Goal: Task Accomplishment & Management: Manage account settings

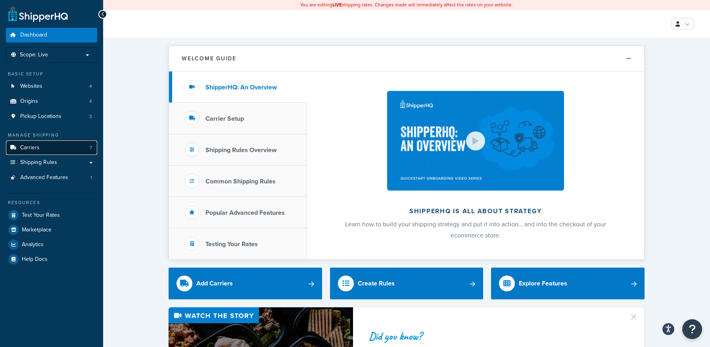
click at [49, 147] on link "Carriers 7" at bounding box center [51, 147] width 91 height 15
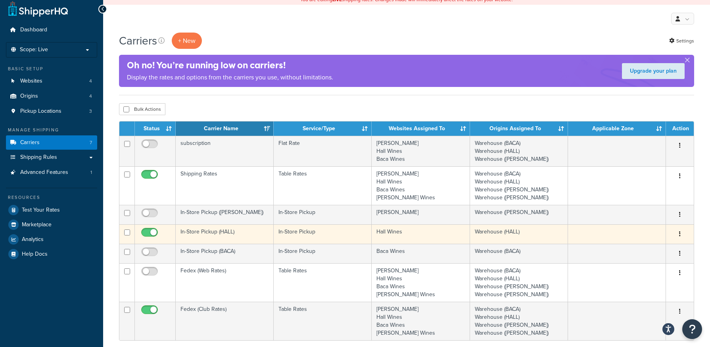
scroll to position [40, 0]
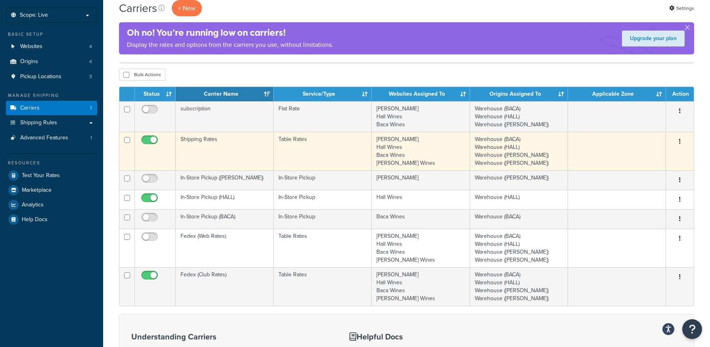
click at [687, 142] on div "Edit Duplicate Delete" at bounding box center [680, 141] width 18 height 13
click at [682, 142] on button "button" at bounding box center [680, 141] width 11 height 13
click at [648, 156] on link "Edit" at bounding box center [648, 158] width 63 height 16
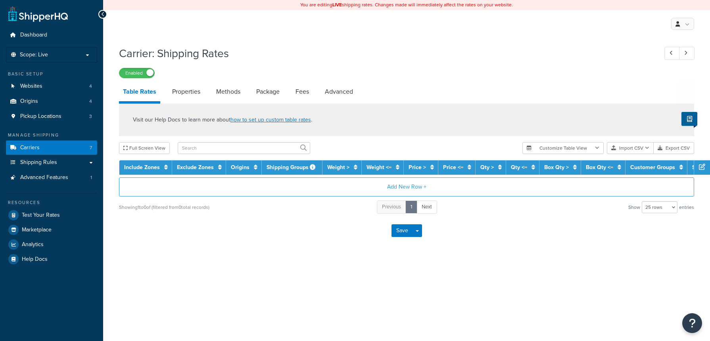
select select "25"
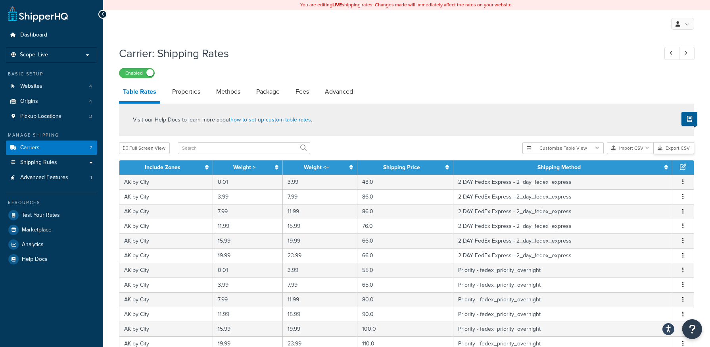
click at [677, 150] on button "Export CSV" at bounding box center [674, 148] width 40 height 12
click at [62, 162] on link "Shipping Rules" at bounding box center [51, 162] width 91 height 15
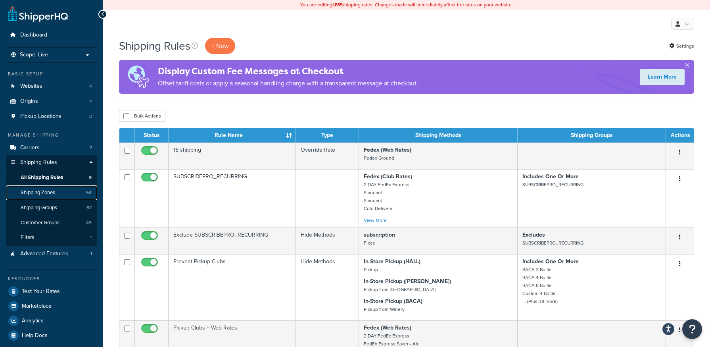
click at [45, 194] on span "Shipping Zones" at bounding box center [38, 192] width 35 height 7
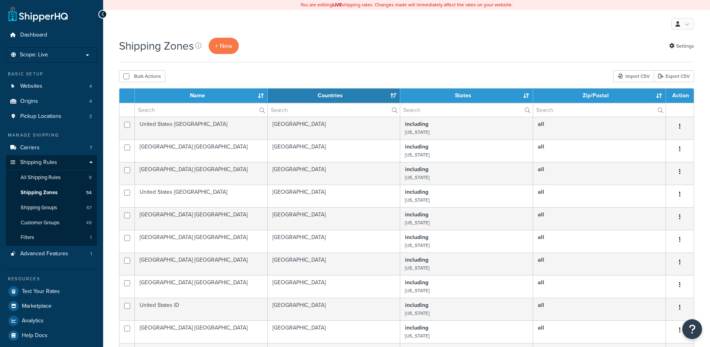
select select "15"
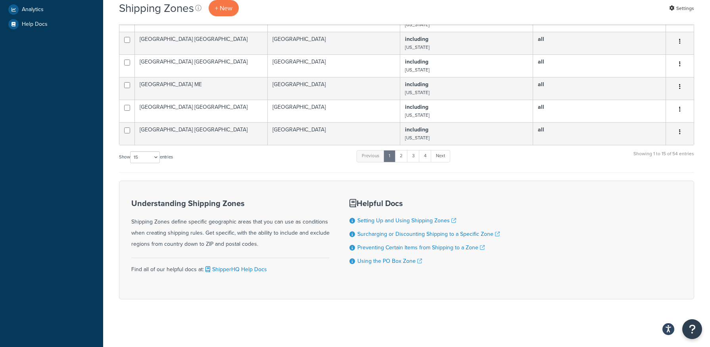
scroll to position [152, 0]
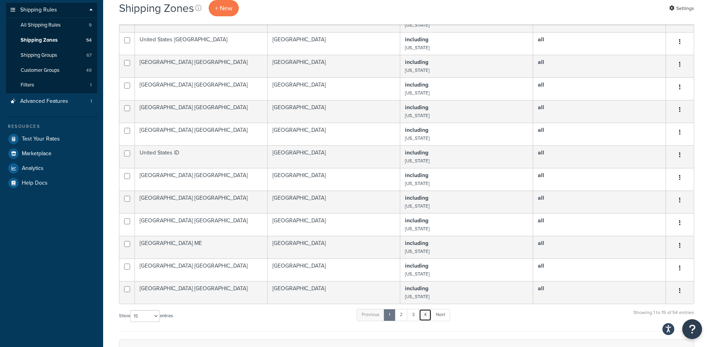
click at [425, 313] on link "4" at bounding box center [425, 315] width 13 height 12
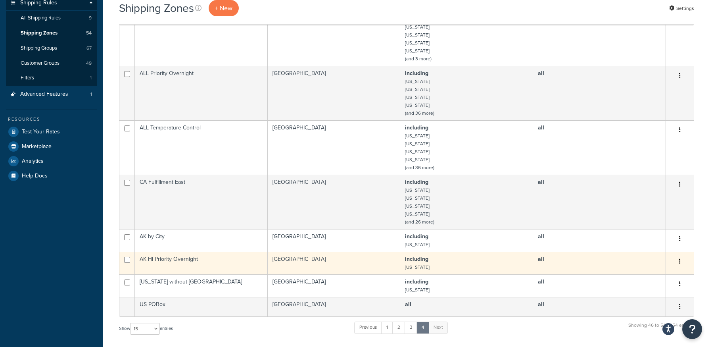
scroll to position [238, 0]
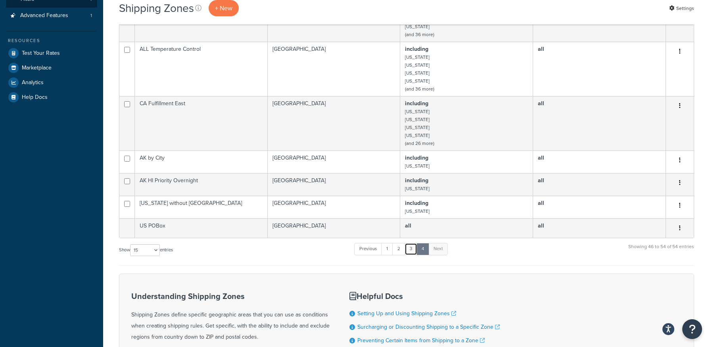
click at [414, 251] on link "3" at bounding box center [411, 249] width 13 height 12
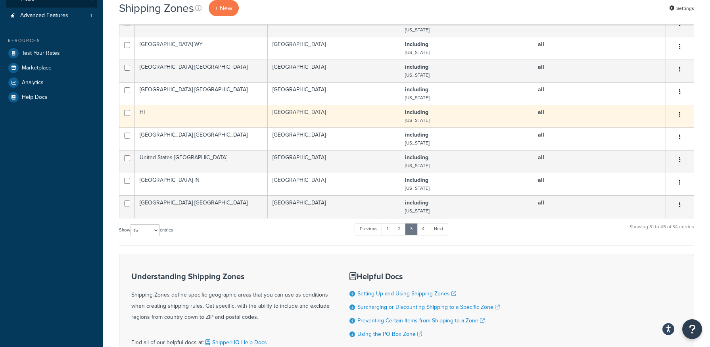
click at [446, 113] on td "including Hawaii" at bounding box center [466, 116] width 133 height 23
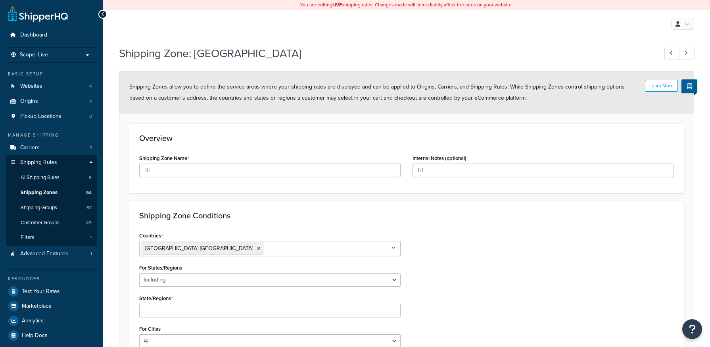
select select "including"
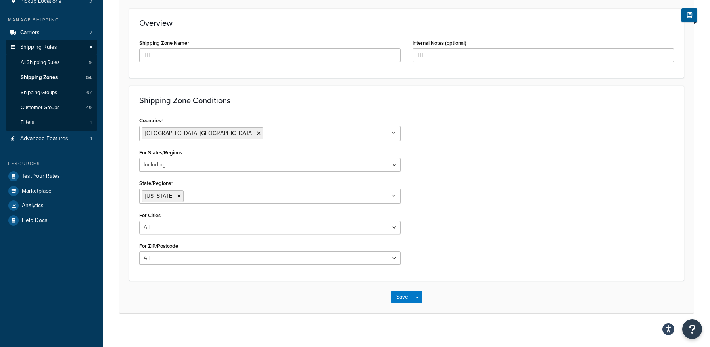
scroll to position [121, 0]
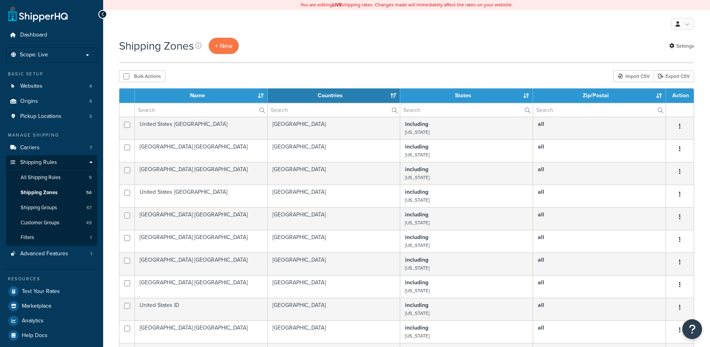
select select "15"
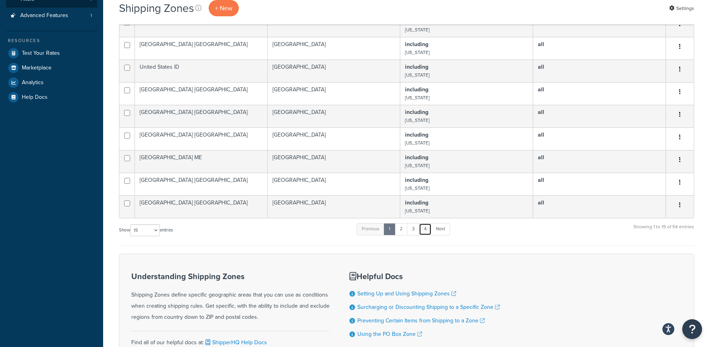
click at [429, 230] on link "4" at bounding box center [425, 229] width 13 height 12
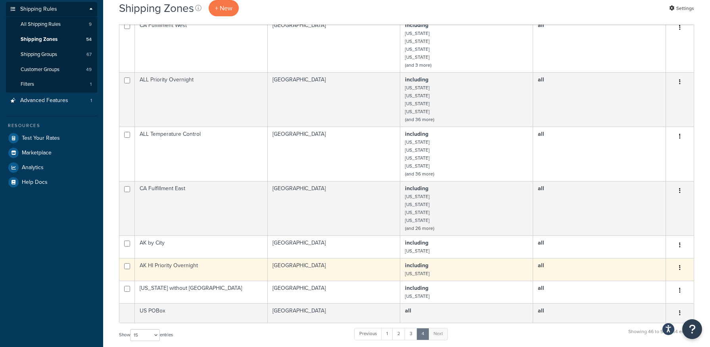
scroll to position [238, 0]
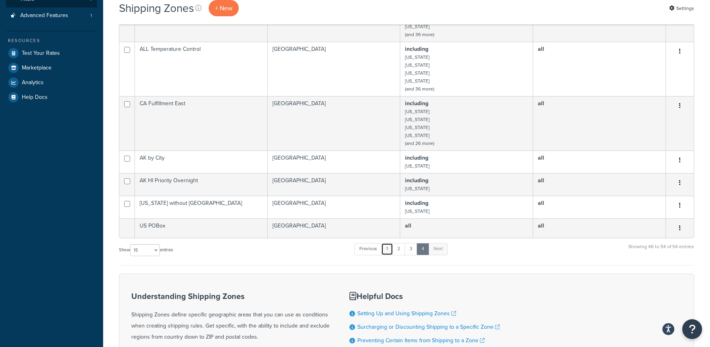
click at [392, 251] on link "1" at bounding box center [387, 249] width 12 height 12
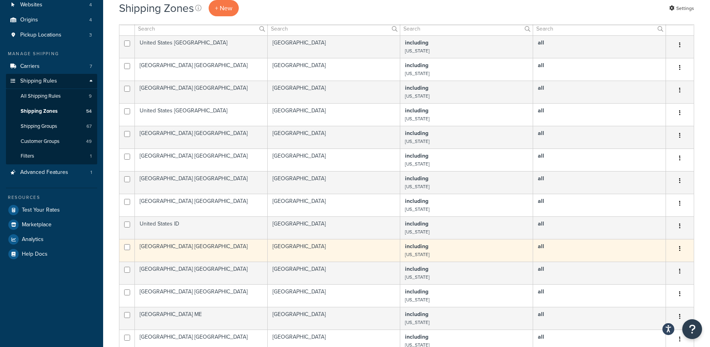
scroll to position [159, 0]
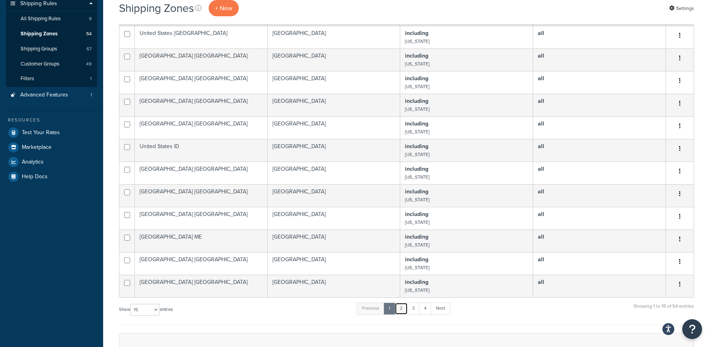
click at [399, 312] on link "2" at bounding box center [401, 308] width 13 height 12
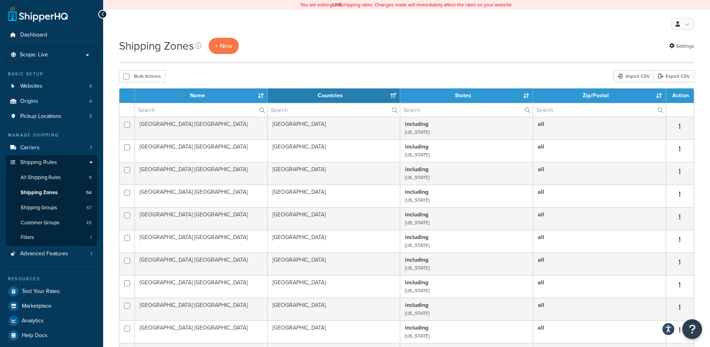
scroll to position [198, 0]
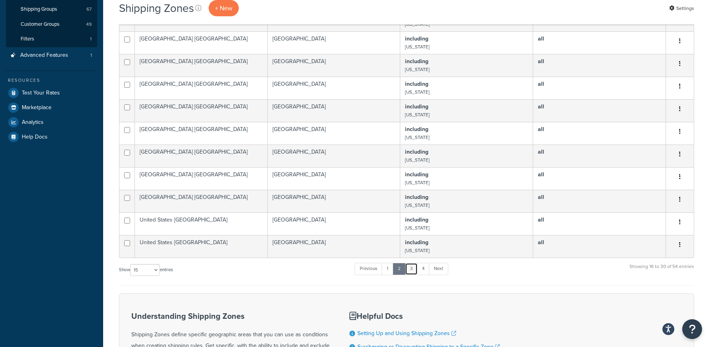
click at [413, 271] on link "3" at bounding box center [411, 269] width 13 height 12
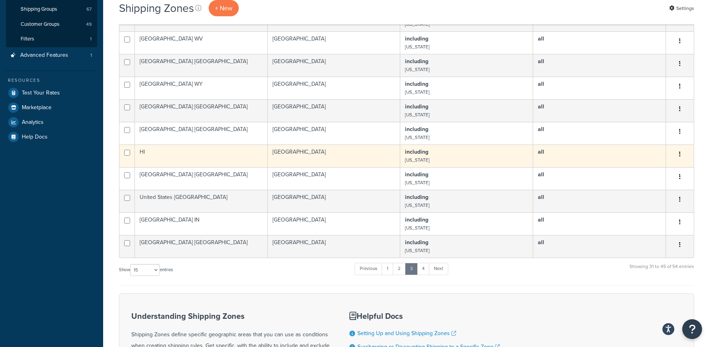
click at [152, 152] on td "HI" at bounding box center [201, 155] width 133 height 23
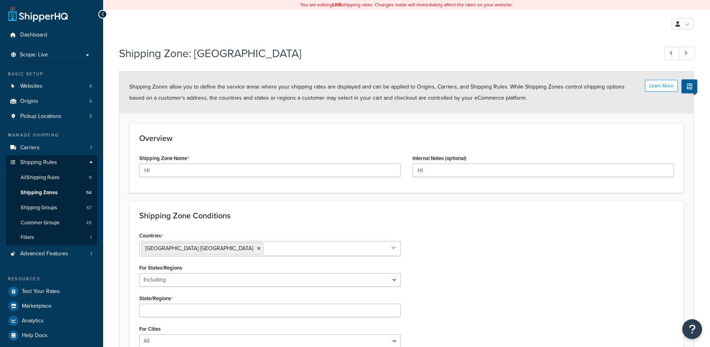
select select "including"
click at [146, 169] on input "HI" at bounding box center [269, 169] width 261 height 13
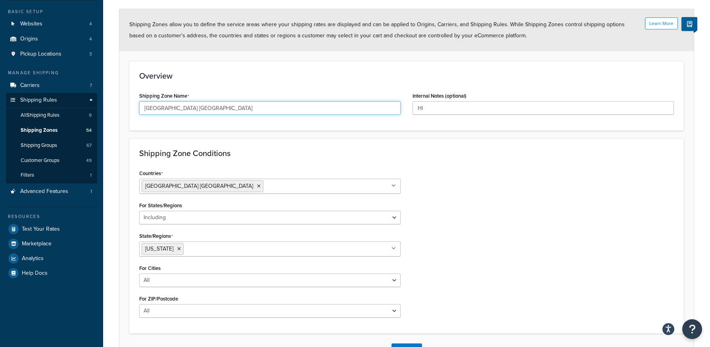
scroll to position [121, 0]
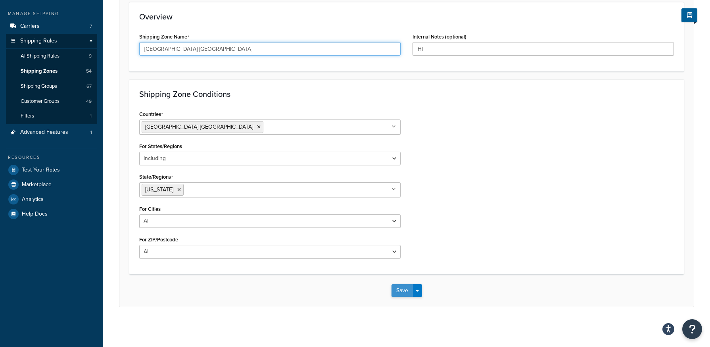
type input "[GEOGRAPHIC_DATA] [GEOGRAPHIC_DATA]"
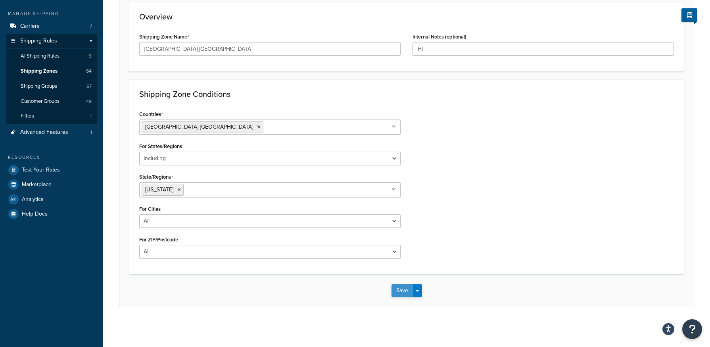
click at [406, 292] on button "Save" at bounding box center [402, 290] width 21 height 13
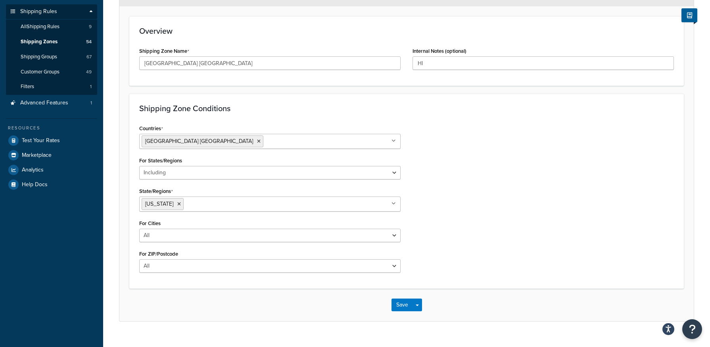
scroll to position [159, 0]
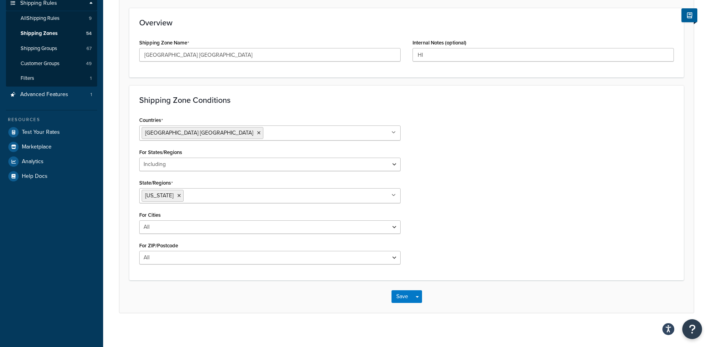
scroll to position [165, 0]
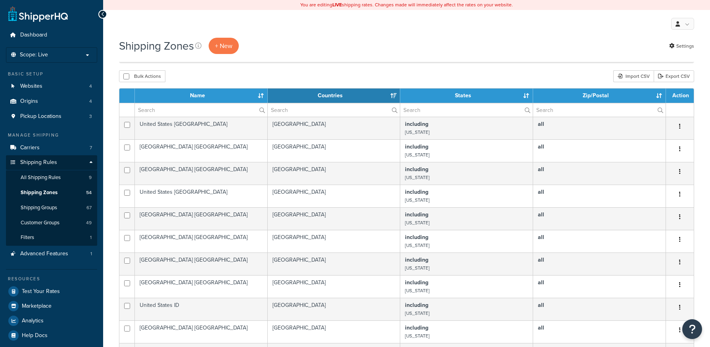
select select "15"
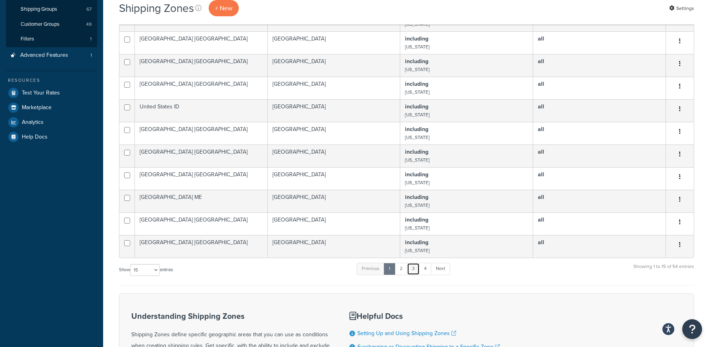
click at [417, 271] on link "3" at bounding box center [413, 269] width 13 height 12
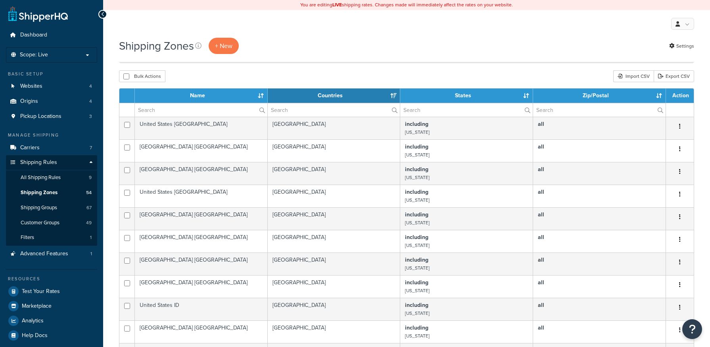
select select "15"
click at [48, 208] on span "Shipping Groups" at bounding box center [39, 207] width 37 height 7
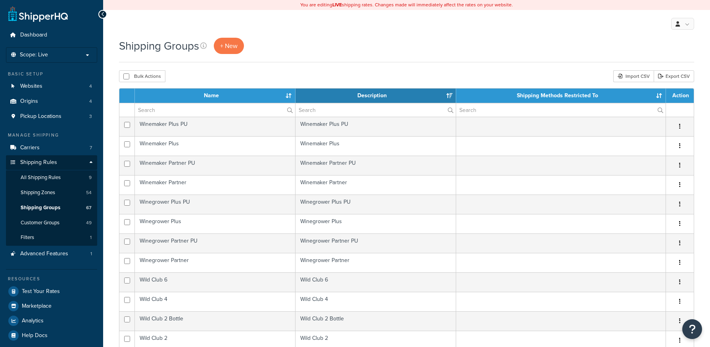
select select "15"
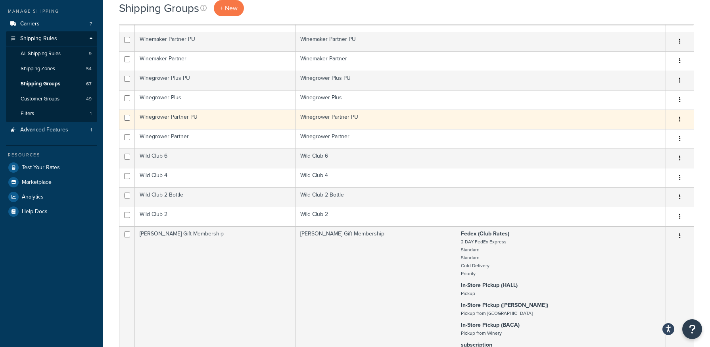
scroll to position [40, 0]
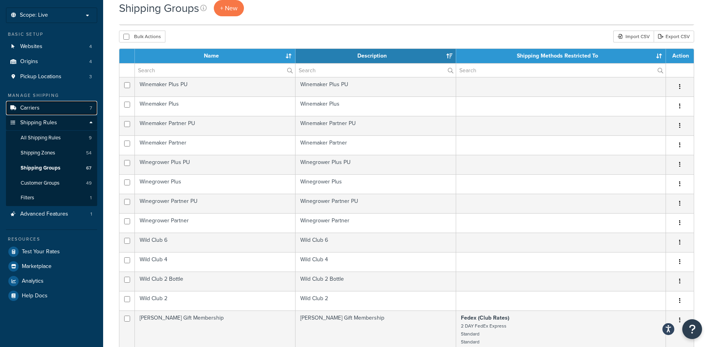
click at [36, 111] on span "Carriers" at bounding box center [29, 108] width 19 height 7
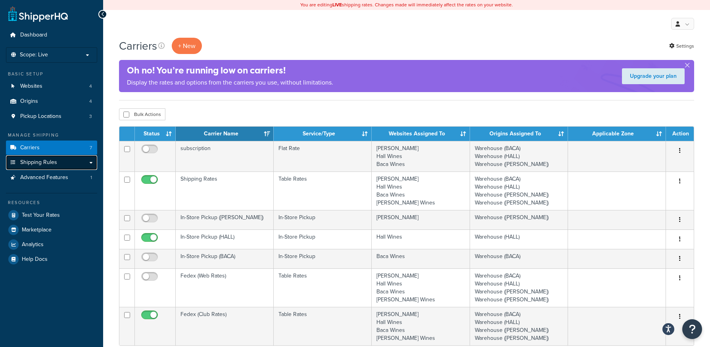
click at [52, 162] on span "Shipping Rules" at bounding box center [38, 162] width 37 height 7
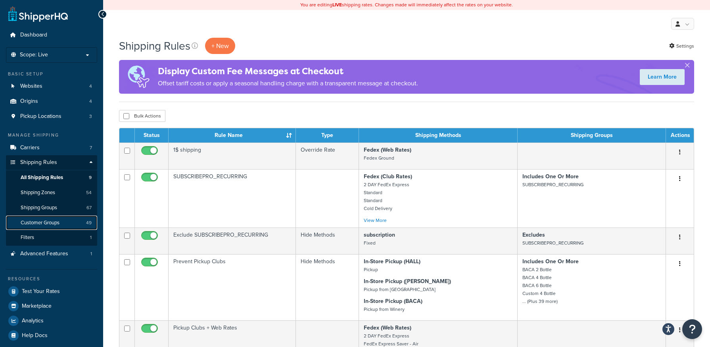
click at [51, 221] on span "Customer Groups" at bounding box center [40, 222] width 39 height 7
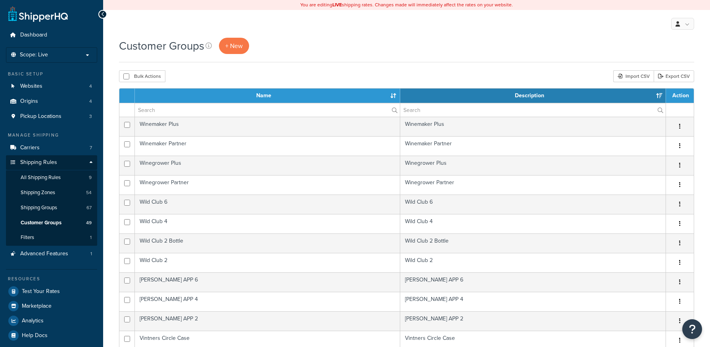
select select "15"
click at [51, 210] on span "Shipping Groups" at bounding box center [39, 207] width 37 height 7
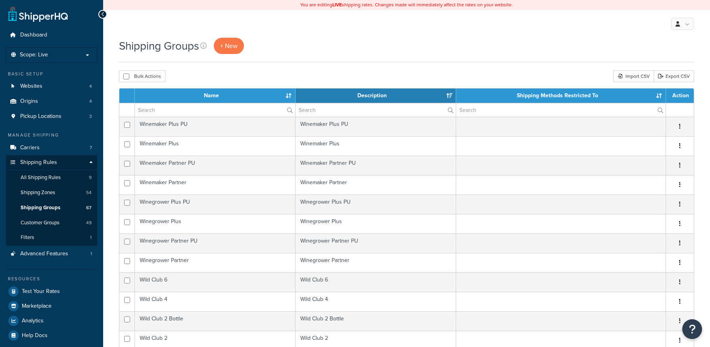
select select "15"
click at [52, 179] on span "All Shipping Rules" at bounding box center [41, 177] width 40 height 7
click at [44, 145] on link "Carriers 7" at bounding box center [51, 147] width 91 height 15
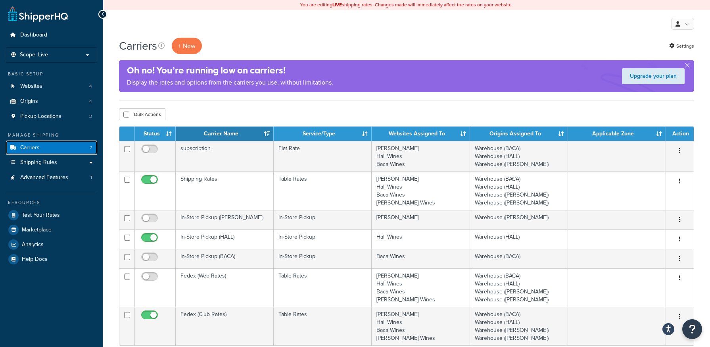
click at [43, 149] on link "Carriers 7" at bounding box center [51, 147] width 91 height 15
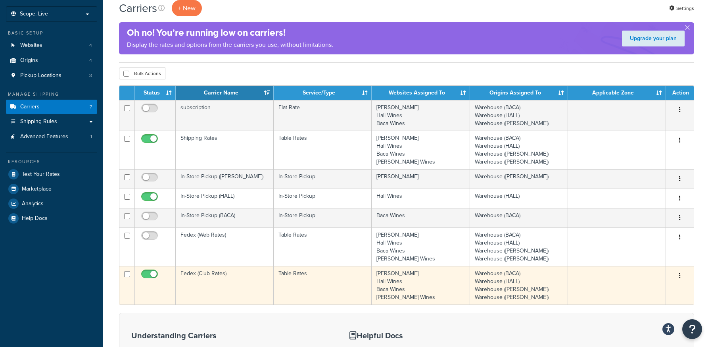
scroll to position [79, 0]
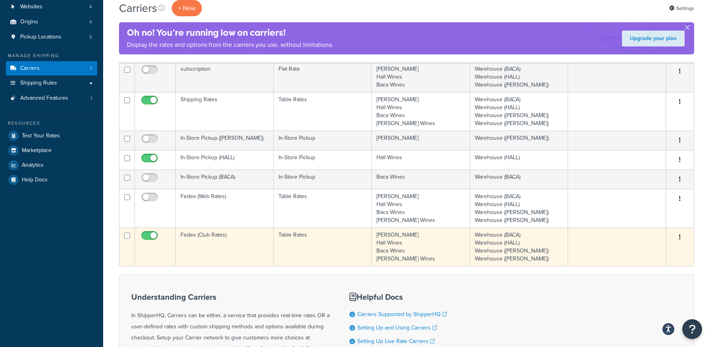
click at [681, 235] on icon "button" at bounding box center [680, 237] width 2 height 6
click at [660, 250] on link "Edit" at bounding box center [648, 253] width 63 height 16
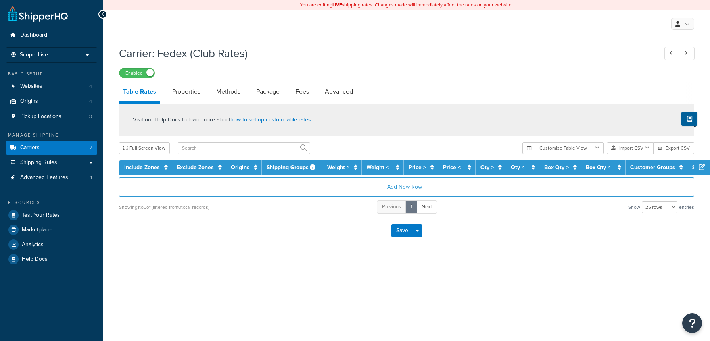
select select "25"
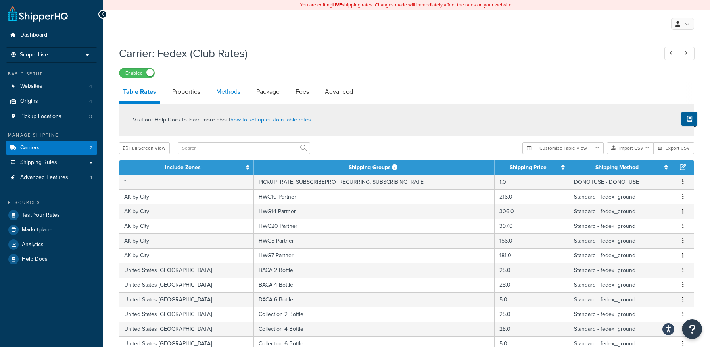
click at [223, 94] on link "Methods" at bounding box center [228, 91] width 32 height 19
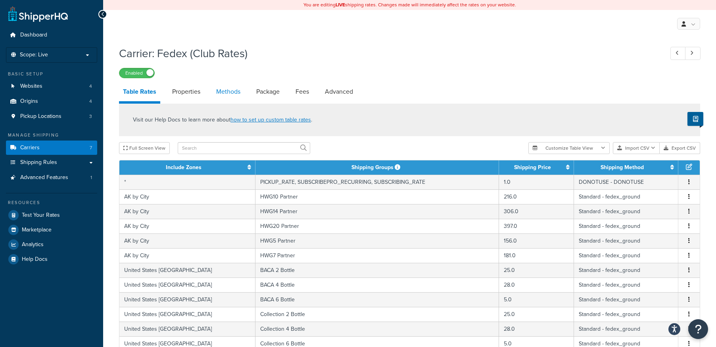
select select "25"
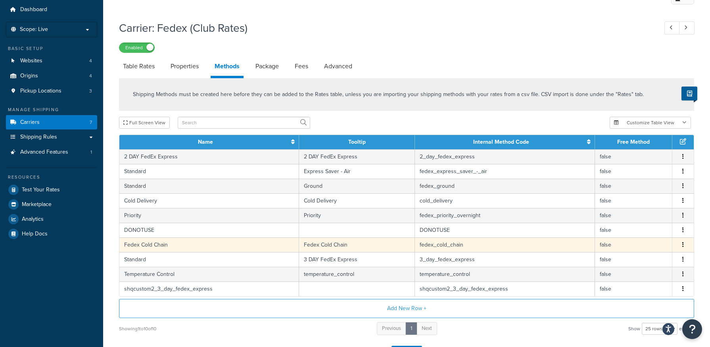
scroll to position [40, 0]
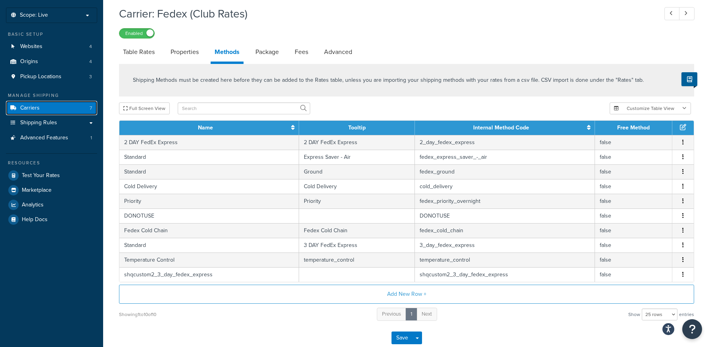
click at [42, 104] on link "Carriers 7" at bounding box center [51, 108] width 91 height 15
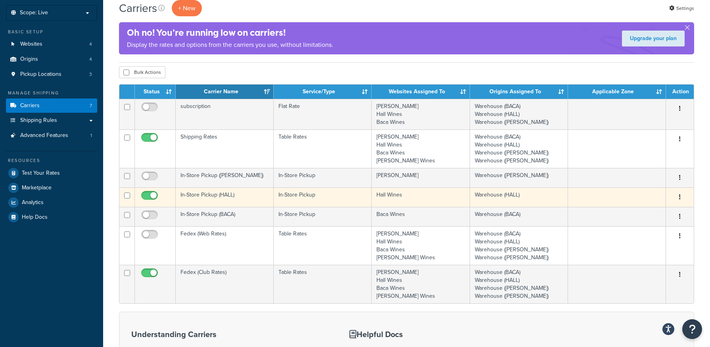
scroll to position [119, 0]
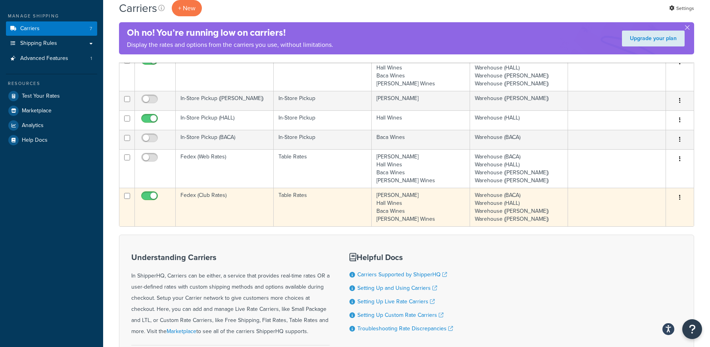
click at [677, 194] on button "button" at bounding box center [680, 197] width 11 height 13
click at [658, 210] on link "Edit" at bounding box center [648, 214] width 63 height 16
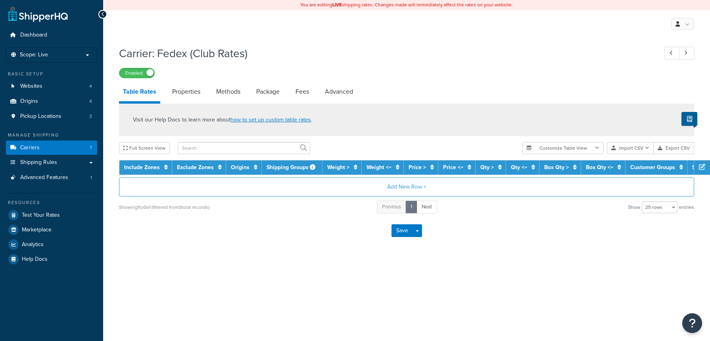
select select "25"
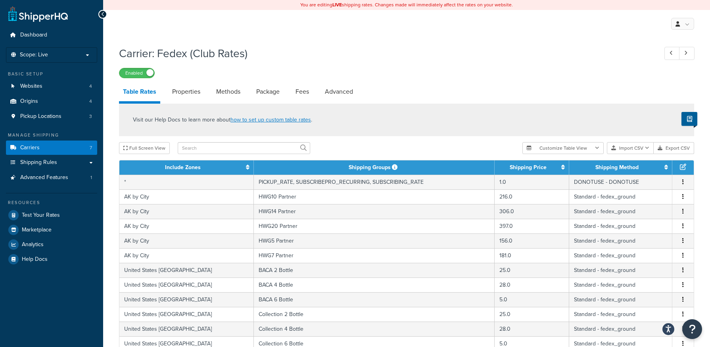
click at [631, 151] on button "Import CSV" at bounding box center [630, 148] width 47 height 12
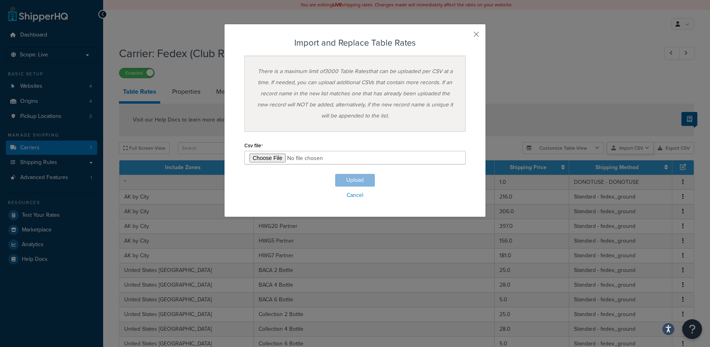
click at [633, 154] on div "Customize Table View Show all columns Show selected columns Import CSV Import a…" at bounding box center [609, 148] width 172 height 12
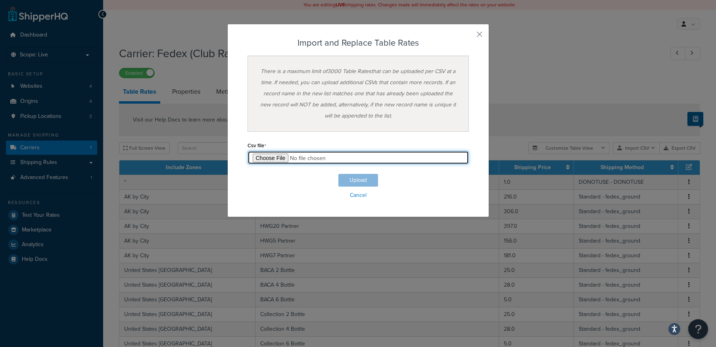
click at [275, 153] on input "file" at bounding box center [358, 157] width 221 height 13
type input "C:\fakepath\SHQ-live-Club-Table Rate Export-2025-08-15 HI updates.csv"
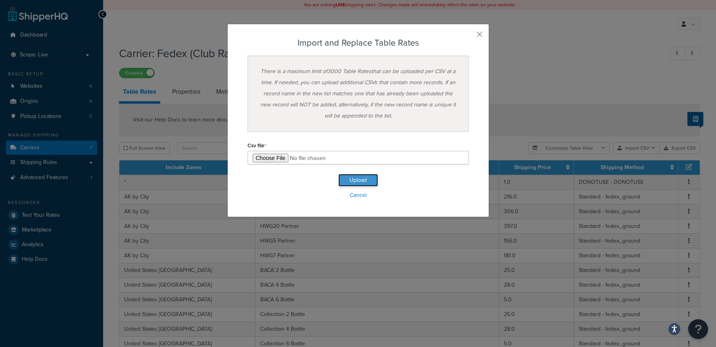
click at [348, 182] on button "Upload" at bounding box center [358, 180] width 40 height 13
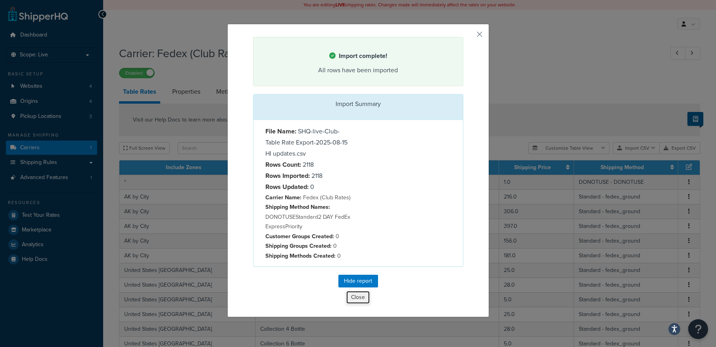
click at [352, 301] on button "Close" at bounding box center [358, 296] width 24 height 13
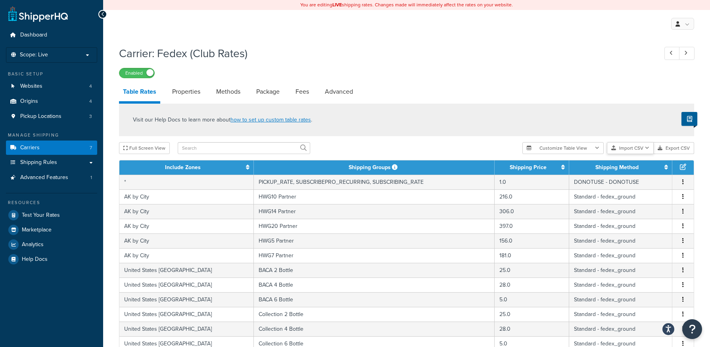
click at [643, 144] on button "Import CSV" at bounding box center [630, 148] width 47 height 12
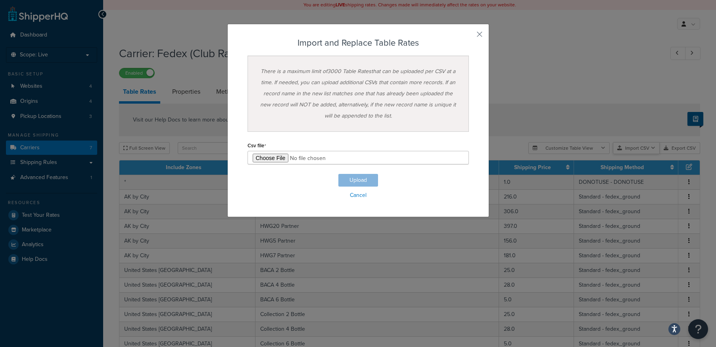
click at [637, 154] on div "Customize Table View Show all columns Show selected columns Import CSV Import a…" at bounding box center [615, 148] width 172 height 12
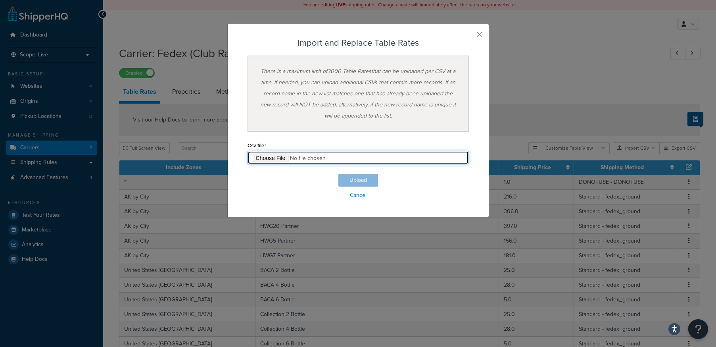
click at [267, 158] on input "file" at bounding box center [358, 157] width 221 height 13
type input "C:\fakepath\SHQ-live-Club-Table Rate Export-2025-08-15 HI updates.csv"
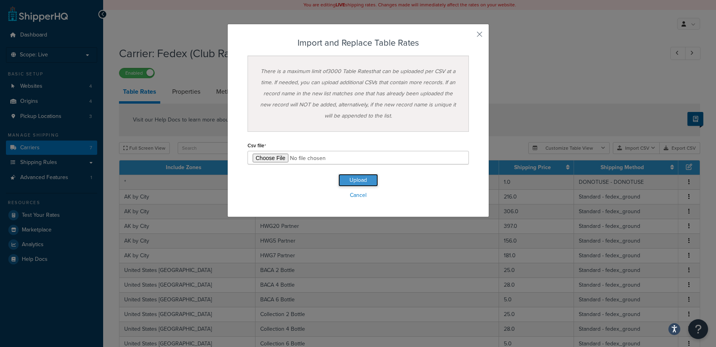
click at [358, 175] on button "Upload" at bounding box center [358, 180] width 40 height 13
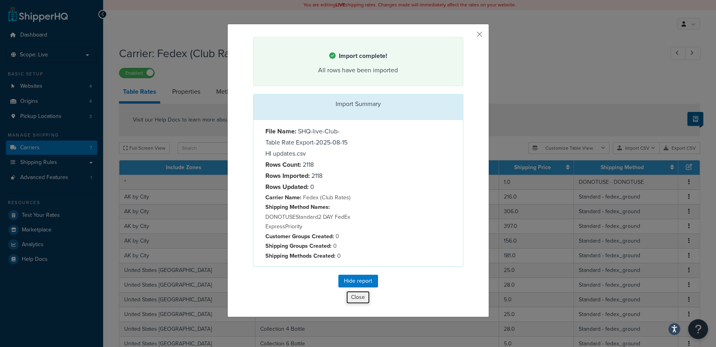
click at [356, 299] on button "Close" at bounding box center [358, 296] width 24 height 13
